Goal: Information Seeking & Learning: Compare options

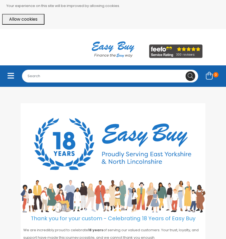
click at [13, 77] on icon "Toggle navigation" at bounding box center [10, 75] width 7 height 7
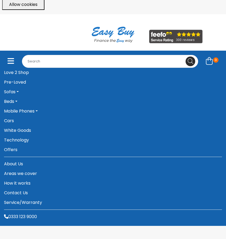
scroll to position [15, 0]
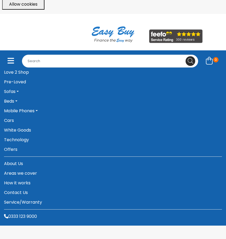
click at [14, 101] on link "Beds" at bounding box center [113, 101] width 218 height 10
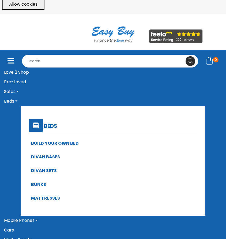
click at [14, 101] on link "Beds" at bounding box center [113, 101] width 218 height 10
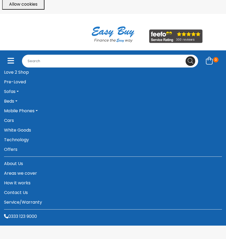
click at [21, 110] on link "Mobile Phones" at bounding box center [113, 111] width 218 height 10
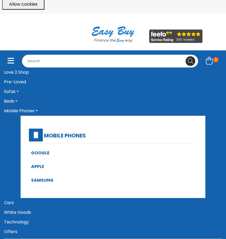
click at [21, 110] on link "Mobile Phones" at bounding box center [113, 111] width 218 height 10
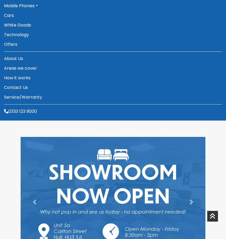
scroll to position [111, 0]
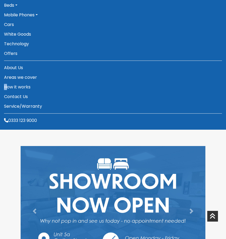
drag, startPoint x: 2, startPoint y: 85, endPoint x: 7, endPoint y: 87, distance: 4.9
click at [7, 87] on div "0 Love 2 Shop Pre-Loved Sofas Sofas Special Order Sofas" at bounding box center [113, 42] width 226 height 175
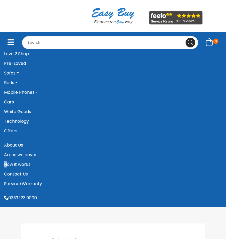
click at [22, 122] on link "Technology" at bounding box center [113, 121] width 218 height 10
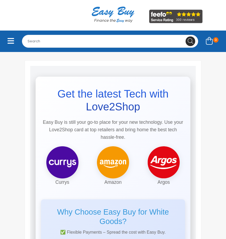
scroll to position [35, 0]
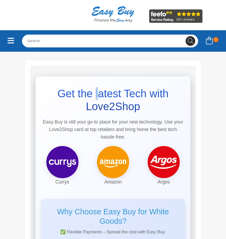
drag, startPoint x: 98, startPoint y: 94, endPoint x: 95, endPoint y: 94, distance: 3.3
click at [95, 94] on h1 "Get the latest Tech with Love2Shop" at bounding box center [113, 100] width 144 height 26
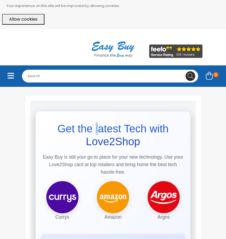
scroll to position [0, 0]
click at [89, 78] on input "Search for..." at bounding box center [110, 76] width 176 height 13
type input "tv"
click at [190, 76] on button at bounding box center [190, 76] width 10 height 10
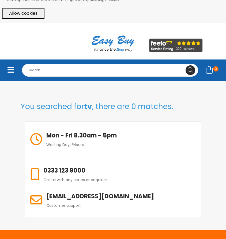
scroll to position [15, 0]
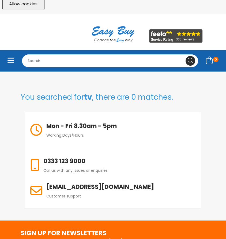
click at [14, 59] on icon "Toggle navigation" at bounding box center [10, 60] width 7 height 7
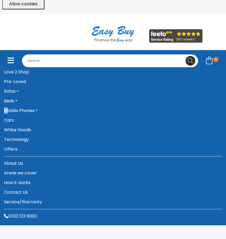
drag, startPoint x: 2, startPoint y: 108, endPoint x: 8, endPoint y: 109, distance: 5.9
click at [8, 109] on div "0 Love 2 Shop Pre-Loved Sofas Sofas Special Order Sofas" at bounding box center [113, 137] width 226 height 175
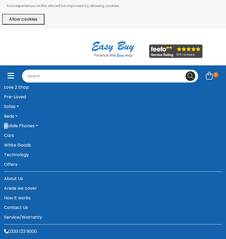
scroll to position [0, 0]
click at [13, 166] on link "Offers" at bounding box center [113, 164] width 218 height 10
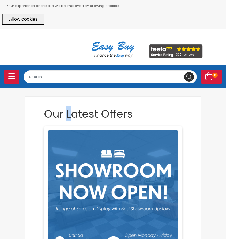
click at [70, 115] on h1 "Our Latest Offers" at bounding box center [113, 113] width 138 height 13
drag, startPoint x: 48, startPoint y: 112, endPoint x: 45, endPoint y: 112, distance: 2.9
click at [45, 112] on h1 "Our Latest Offers" at bounding box center [113, 113] width 138 height 13
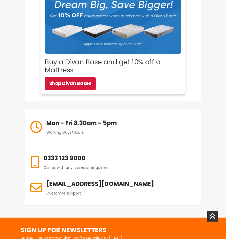
scroll to position [647, 0]
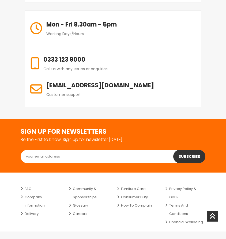
drag, startPoint x: 51, startPoint y: 23, endPoint x: 48, endPoint y: 22, distance: 2.7
click at [48, 22] on h6 "Mon - Fri 8.30am - 5pm" at bounding box center [81, 24] width 70 height 9
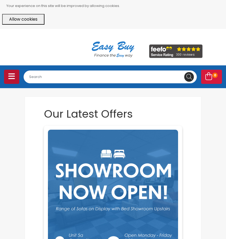
scroll to position [0, 0]
click at [9, 75] on icon "Toggle navigation" at bounding box center [11, 76] width 7 height 7
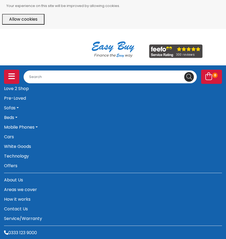
click at [12, 135] on link "Cars" at bounding box center [113, 137] width 218 height 10
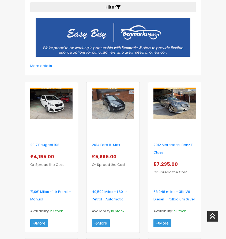
scroll to position [192, 0]
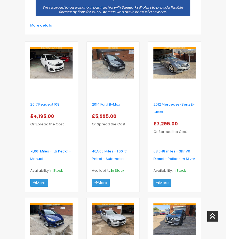
click at [54, 78] on img at bounding box center [51, 62] width 42 height 31
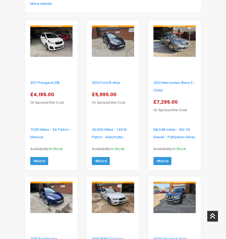
scroll to position [220, 0]
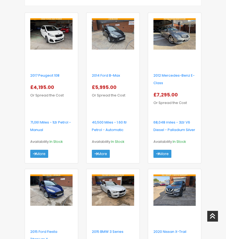
click at [119, 49] on img at bounding box center [113, 33] width 42 height 31
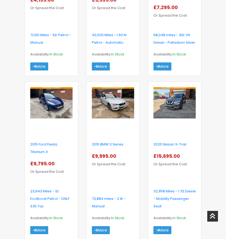
scroll to position [313, 0]
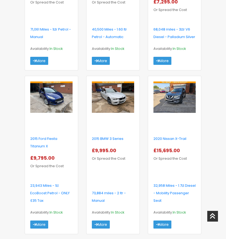
click at [121, 113] on img at bounding box center [113, 96] width 42 height 31
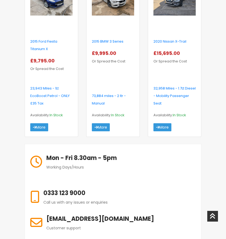
scroll to position [451, 0]
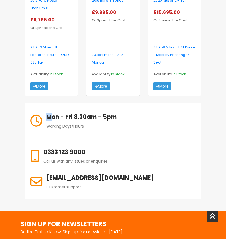
drag, startPoint x: 43, startPoint y: 146, endPoint x: 52, endPoint y: 145, distance: 8.3
click at [52, 138] on div "Mon - Fri 8.30am - 5pm Working Days/Hours" at bounding box center [73, 120] width 97 height 35
click at [52, 121] on h6 "Mon - Fri 8.30am - 5pm" at bounding box center [81, 116] width 70 height 9
drag, startPoint x: 48, startPoint y: 146, endPoint x: 51, endPoint y: 145, distance: 3.5
click at [51, 121] on h6 "Mon - Fri 8.30am - 5pm" at bounding box center [81, 116] width 70 height 9
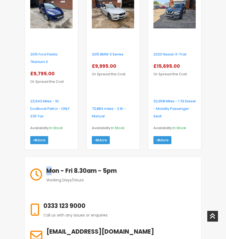
scroll to position [389, 0]
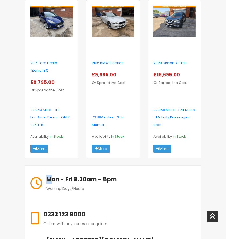
click at [163, 37] on img at bounding box center [174, 21] width 42 height 31
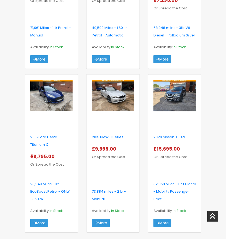
scroll to position [323, 0]
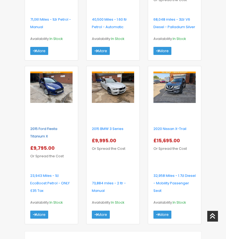
click at [43, 139] on link "2015 Ford Fiesta Titanium X" at bounding box center [43, 132] width 27 height 13
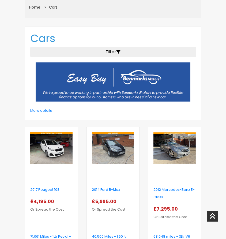
scroll to position [41, 0]
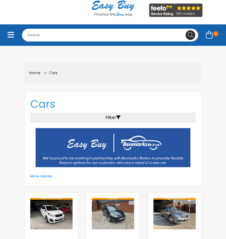
click at [16, 35] on button "Toggle navigation" at bounding box center [11, 35] width 14 height 12
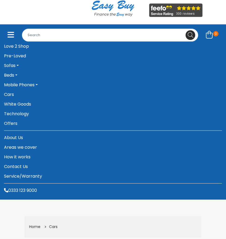
click at [30, 103] on link "White Goods" at bounding box center [113, 104] width 218 height 10
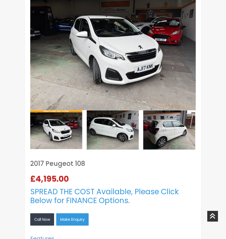
scroll to position [152, 0]
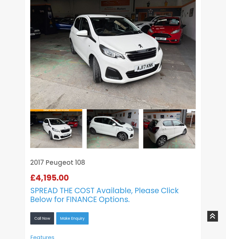
drag, startPoint x: 99, startPoint y: 193, endPoint x: 102, endPoint y: 189, distance: 5.7
click at [102, 189] on h3 "SPREAD THE COST Available, Please Click Below for FINANCE Options." at bounding box center [112, 195] width 165 height 18
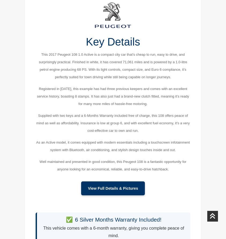
scroll to position [402, 0]
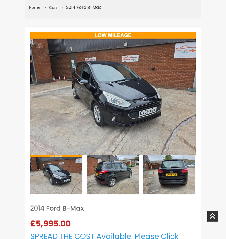
scroll to position [106, 0]
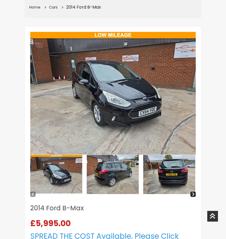
click at [115, 166] on img at bounding box center [113, 174] width 52 height 39
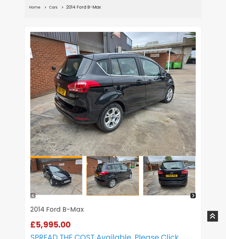
click at [166, 183] on img at bounding box center [169, 175] width 52 height 39
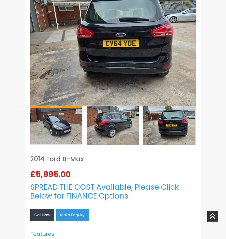
scroll to position [75, 0]
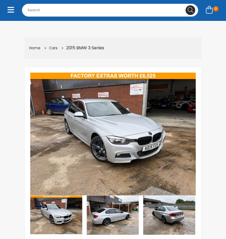
scroll to position [109, 0]
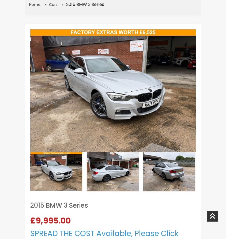
click at [129, 128] on img at bounding box center [112, 90] width 165 height 123
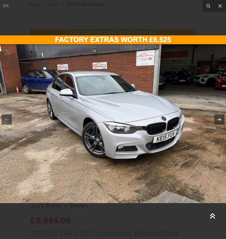
click at [216, 123] on div at bounding box center [219, 119] width 10 height 10
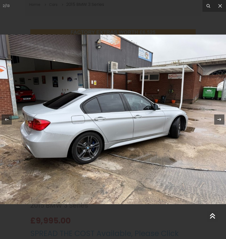
click at [216, 123] on div at bounding box center [219, 119] width 10 height 10
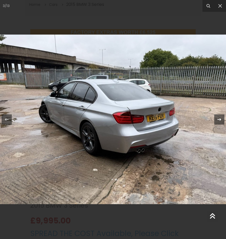
click at [216, 123] on div at bounding box center [219, 119] width 10 height 10
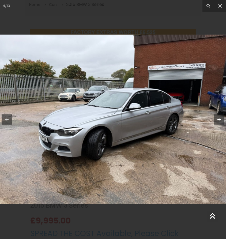
click at [216, 123] on div at bounding box center [219, 119] width 10 height 10
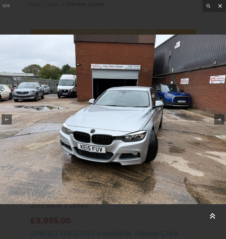
click at [219, 5] on icon at bounding box center [220, 6] width 4 height 4
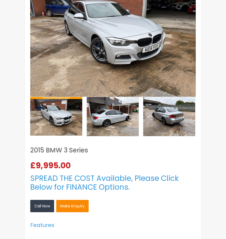
scroll to position [250, 0]
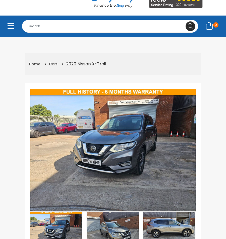
scroll to position [54, 0]
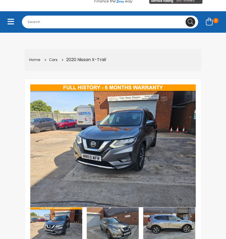
click at [95, 60] on li "2020 Nissan X-Trail" at bounding box center [82, 60] width 47 height 8
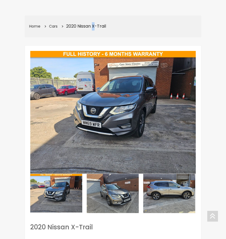
scroll to position [89, 0]
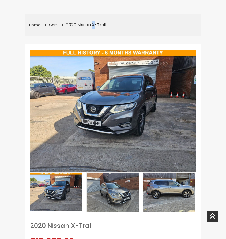
click at [108, 107] on img at bounding box center [112, 110] width 165 height 123
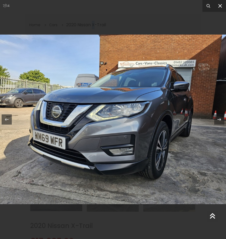
click at [221, 6] on icon at bounding box center [220, 6] width 6 height 6
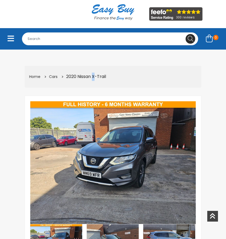
scroll to position [11, 0]
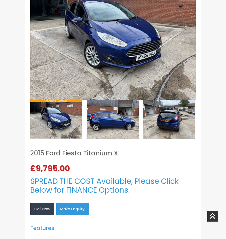
scroll to position [152, 0]
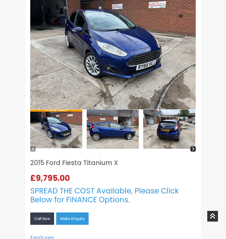
click at [98, 124] on img at bounding box center [113, 128] width 52 height 39
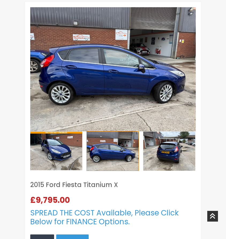
scroll to position [120, 0]
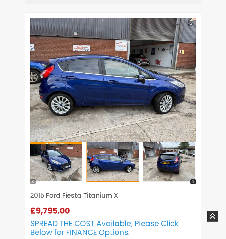
click at [156, 158] on img at bounding box center [169, 161] width 52 height 39
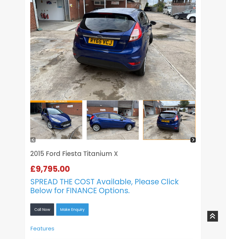
scroll to position [175, 0]
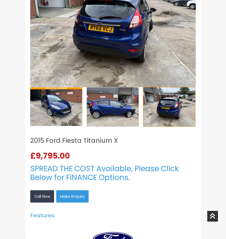
click at [84, 140] on h1 "2015 Ford Fiesta Titanium X" at bounding box center [112, 140] width 165 height 6
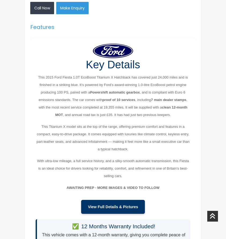
scroll to position [364, 0]
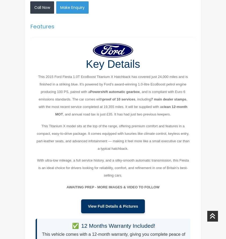
drag, startPoint x: 92, startPoint y: 62, endPoint x: 87, endPoint y: 62, distance: 5.1
click at [87, 62] on h1 "Key Details" at bounding box center [113, 64] width 155 height 13
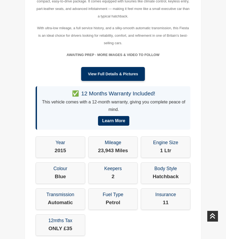
scroll to position [496, 0]
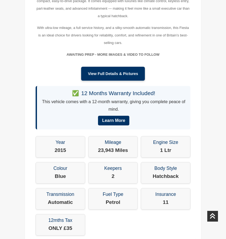
click at [90, 92] on h3 "12 Months Warranty Included!" at bounding box center [113, 93] width 145 height 7
drag, startPoint x: 93, startPoint y: 89, endPoint x: 89, endPoint y: 89, distance: 4.0
click at [89, 89] on div "12 Months Warranty Included! This vehicle comes with a 12-month warranty, givin…" at bounding box center [113, 107] width 155 height 43
click at [90, 91] on div "12 Months Warranty Included! This vehicle comes with a 12-month warranty, givin…" at bounding box center [113, 107] width 155 height 43
click at [90, 91] on h3 "12 Months Warranty Included!" at bounding box center [113, 93] width 145 height 7
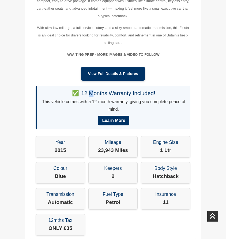
drag, startPoint x: 93, startPoint y: 93, endPoint x: 89, endPoint y: 93, distance: 4.3
click at [89, 93] on h3 "12 Months Warranty Included!" at bounding box center [113, 93] width 145 height 7
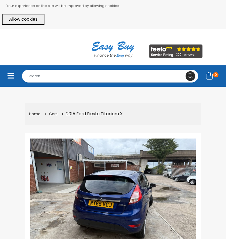
scroll to position [0, 0]
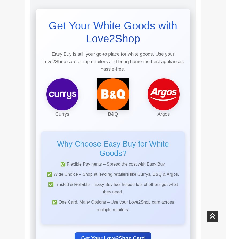
scroll to position [103, 0]
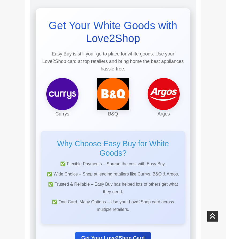
click at [131, 143] on h2 "Why Choose Easy Buy for White Goods?" at bounding box center [112, 148] width 133 height 18
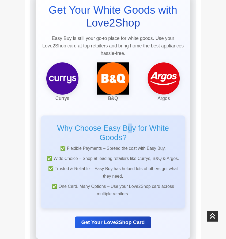
scroll to position [137, 0]
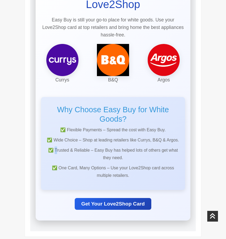
click at [57, 150] on p "✅ Trusted & Reliable – Easy Buy has helped lots of others get what they need." at bounding box center [112, 153] width 133 height 15
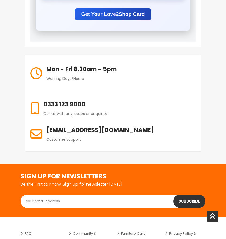
scroll to position [325, 0]
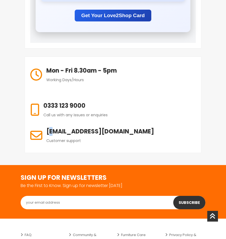
click at [48, 132] on h6 "[EMAIL_ADDRESS][DOMAIN_NAME]" at bounding box center [100, 131] width 108 height 9
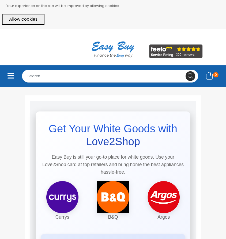
scroll to position [0, 0]
click at [25, 23] on button "Allow cookies" at bounding box center [23, 19] width 42 height 11
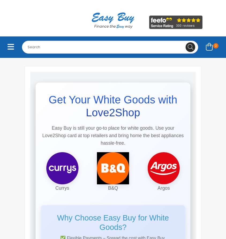
click at [11, 40] on nav "0 Love 2 Shop Pre-Loved Sofas Sofas Special Order Sofas In Stock Sofas" at bounding box center [113, 46] width 218 height 21
click at [12, 47] on icon "Toggle navigation" at bounding box center [10, 46] width 7 height 7
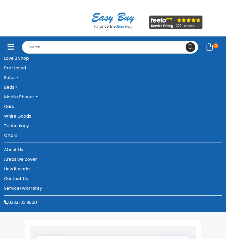
click at [14, 132] on link "Offers" at bounding box center [113, 136] width 218 height 10
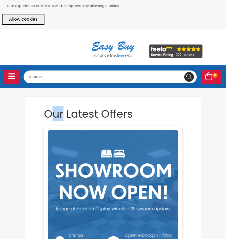
drag, startPoint x: 62, startPoint y: 113, endPoint x: 54, endPoint y: 115, distance: 8.1
click at [54, 114] on h1 "Our Latest Offers" at bounding box center [113, 113] width 138 height 13
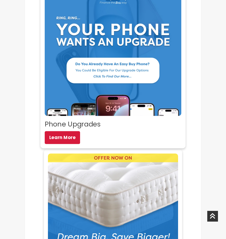
scroll to position [326, 0]
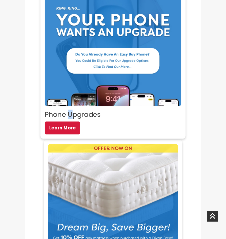
drag, startPoint x: 73, startPoint y: 114, endPoint x: 68, endPoint y: 115, distance: 4.4
click at [68, 115] on h2 "Phone Upgrades" at bounding box center [113, 114] width 136 height 8
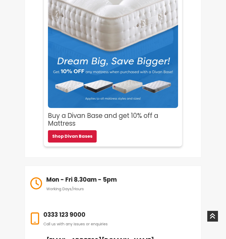
scroll to position [490, 0]
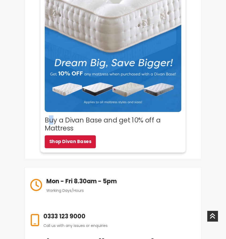
drag, startPoint x: 51, startPoint y: 122, endPoint x: 46, endPoint y: 123, distance: 5.4
click at [46, 123] on h2 "Buy a Divan Base and get 10% off a Mattress" at bounding box center [113, 124] width 136 height 16
drag, startPoint x: 47, startPoint y: 128, endPoint x: 51, endPoint y: 128, distance: 4.0
click at [51, 128] on h2 "Buy a Divan Base and get 10% off a Mattress" at bounding box center [113, 124] width 136 height 16
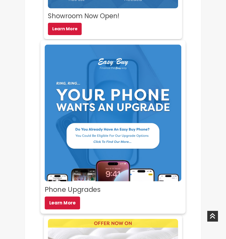
scroll to position [249, 0]
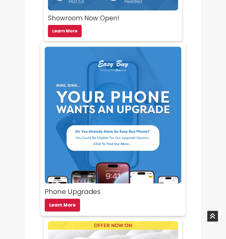
click at [93, 133] on img at bounding box center [113, 115] width 136 height 136
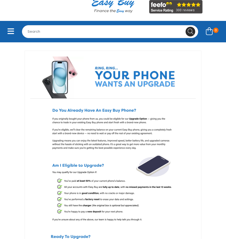
scroll to position [16, 0]
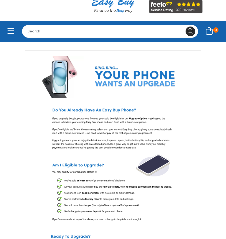
click at [84, 109] on img at bounding box center [112, 179] width 165 height 158
click at [87, 111] on img at bounding box center [112, 179] width 165 height 158
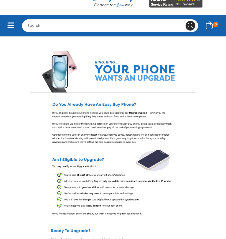
scroll to position [22, 0]
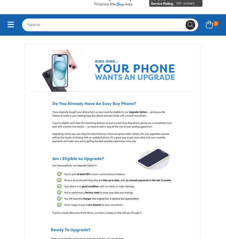
click at [92, 117] on img at bounding box center [112, 173] width 165 height 158
click at [86, 105] on img at bounding box center [112, 173] width 165 height 158
